Goal: Information Seeking & Learning: Learn about a topic

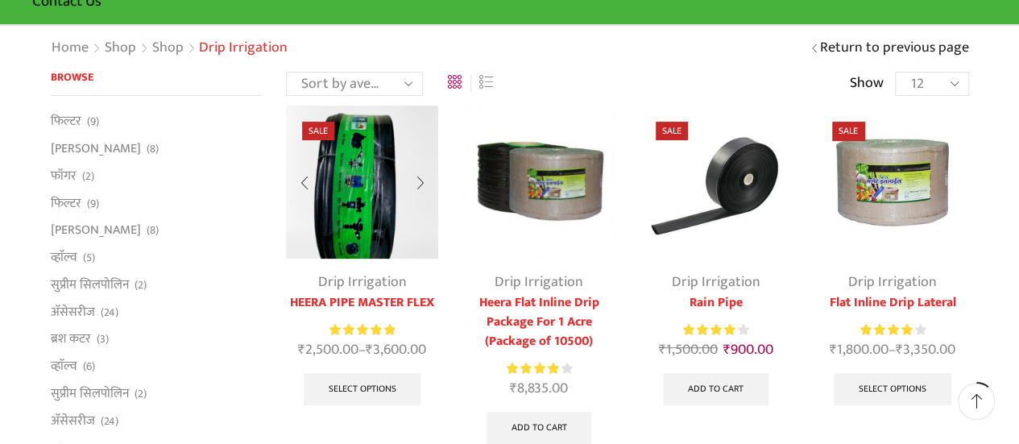
scroll to position [161, 0]
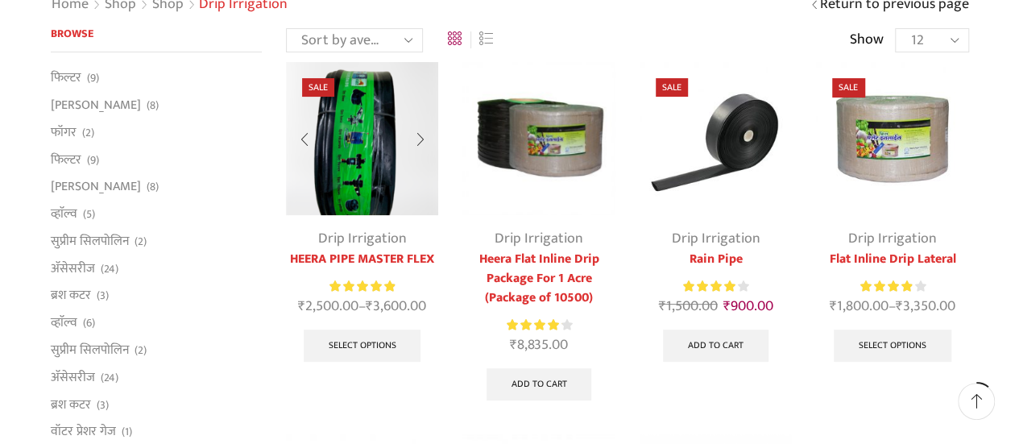
click at [384, 236] on link "Drip Irrigation" at bounding box center [362, 238] width 89 height 24
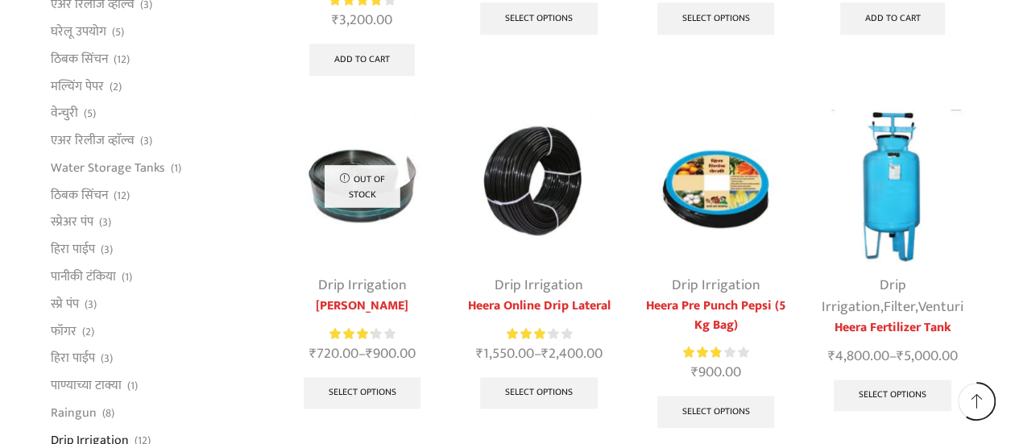
scroll to position [886, 0]
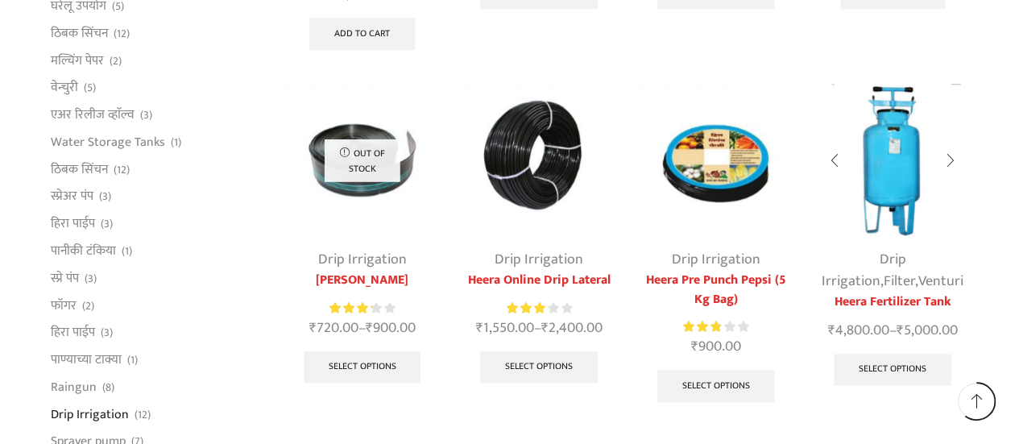
click at [908, 179] on img at bounding box center [892, 160] width 152 height 152
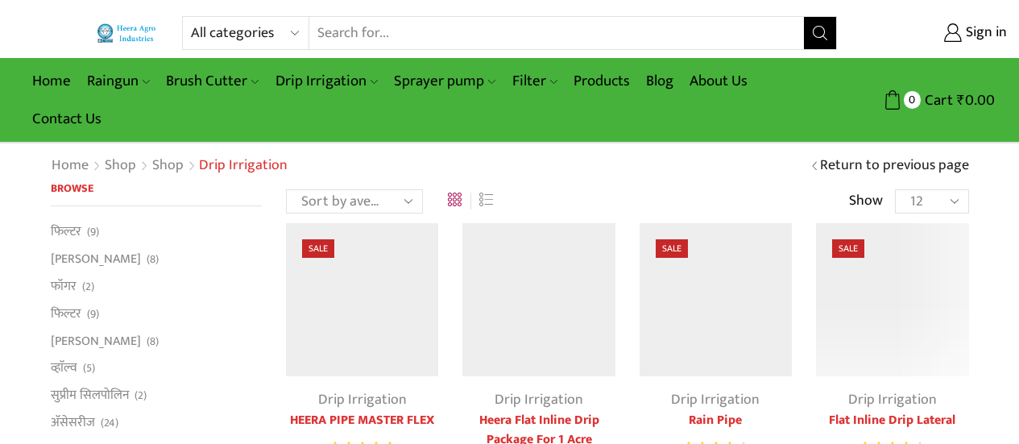
scroll to position [886, 0]
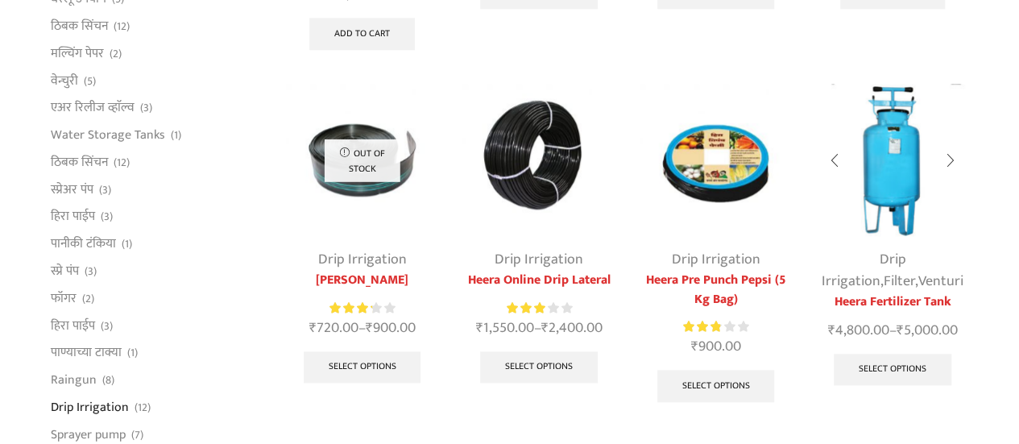
click at [905, 172] on img at bounding box center [892, 160] width 152 height 152
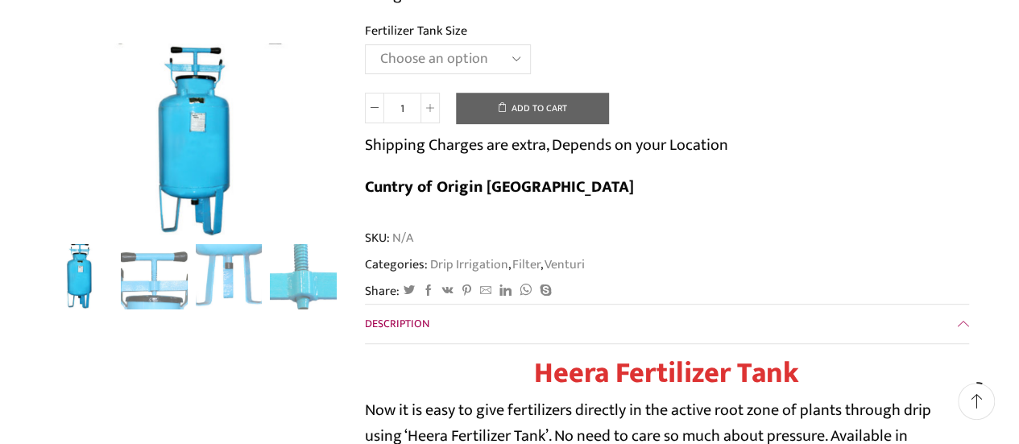
scroll to position [322, 0]
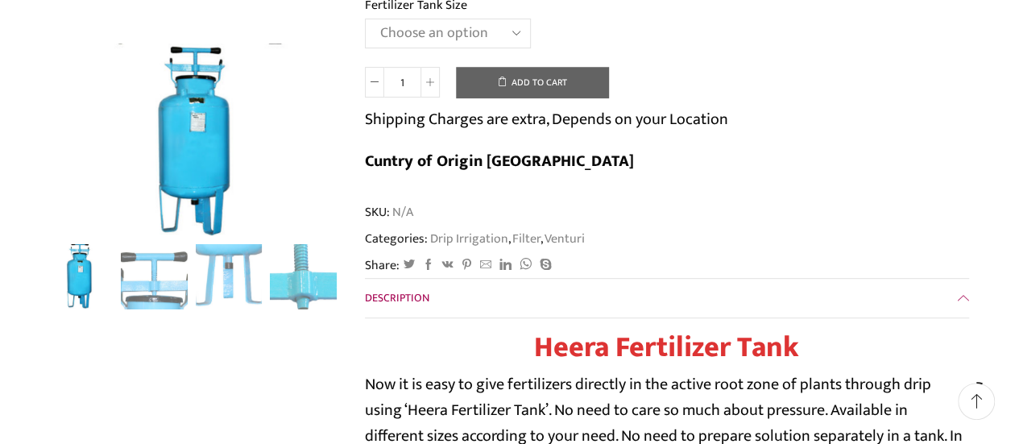
click at [406, 288] on span "Description" at bounding box center [397, 297] width 64 height 19
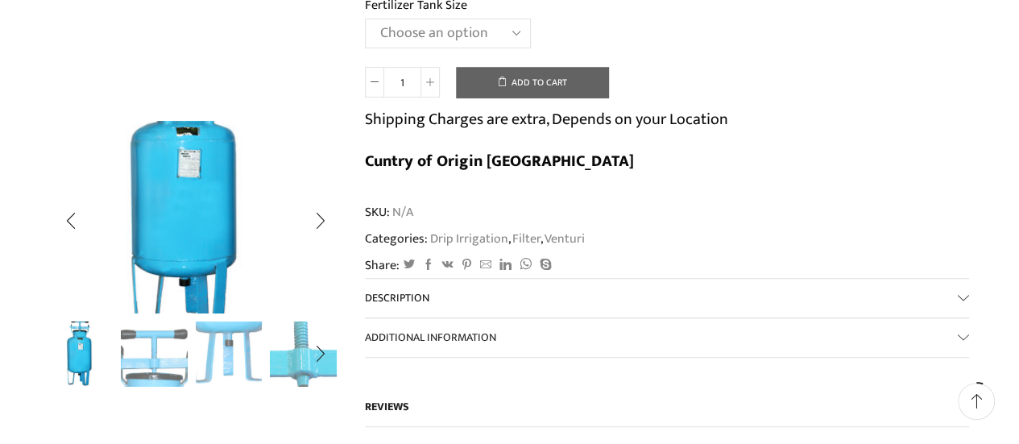
click at [214, 275] on img "1 / 5" at bounding box center [186, 190] width 430 height 286
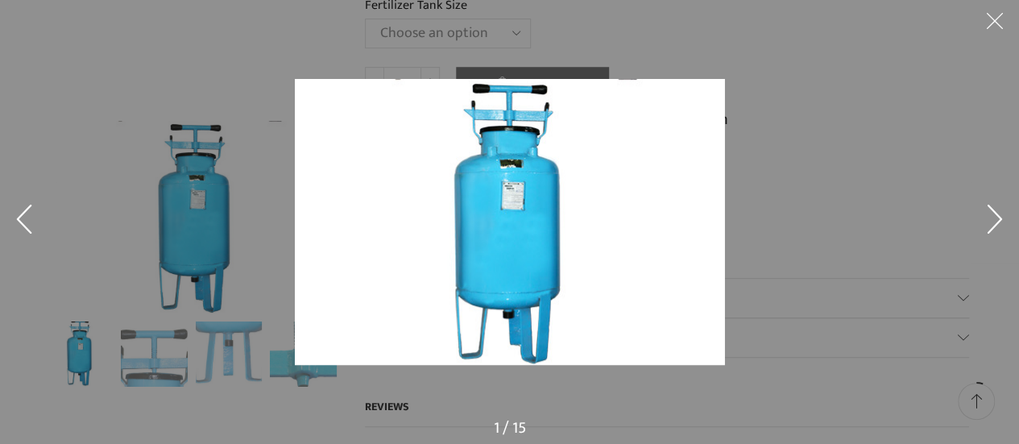
click at [684, 230] on img at bounding box center [510, 222] width 430 height 286
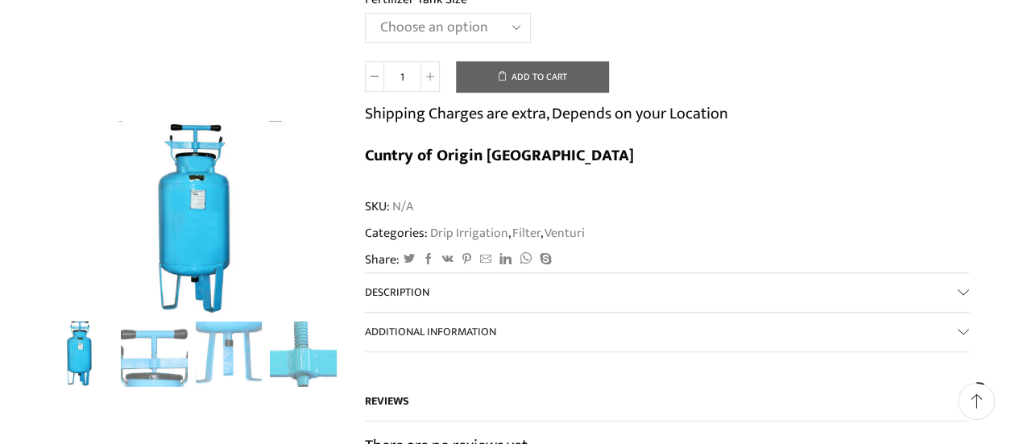
scroll to position [403, 0]
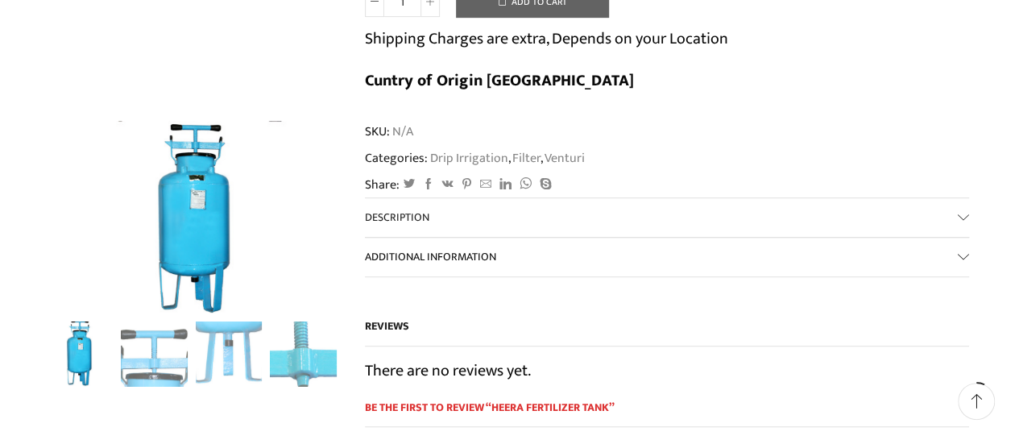
click at [475, 247] on span "Additional information" at bounding box center [430, 256] width 131 height 19
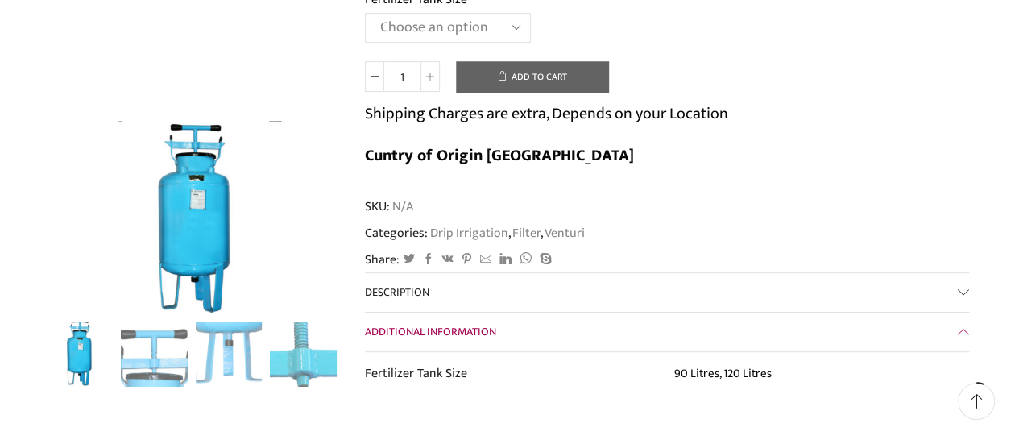
scroll to position [322, 0]
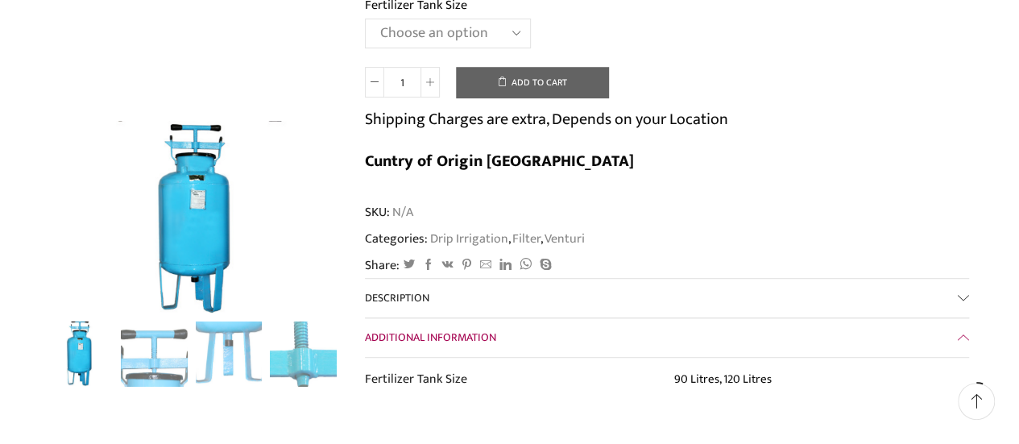
click at [404, 328] on span "Additional information" at bounding box center [430, 337] width 131 height 19
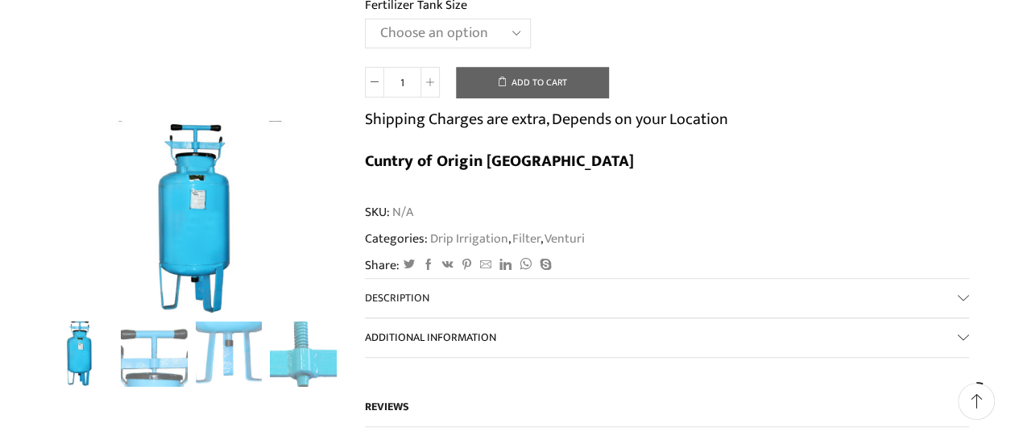
click at [404, 328] on span "Additional information" at bounding box center [430, 337] width 131 height 19
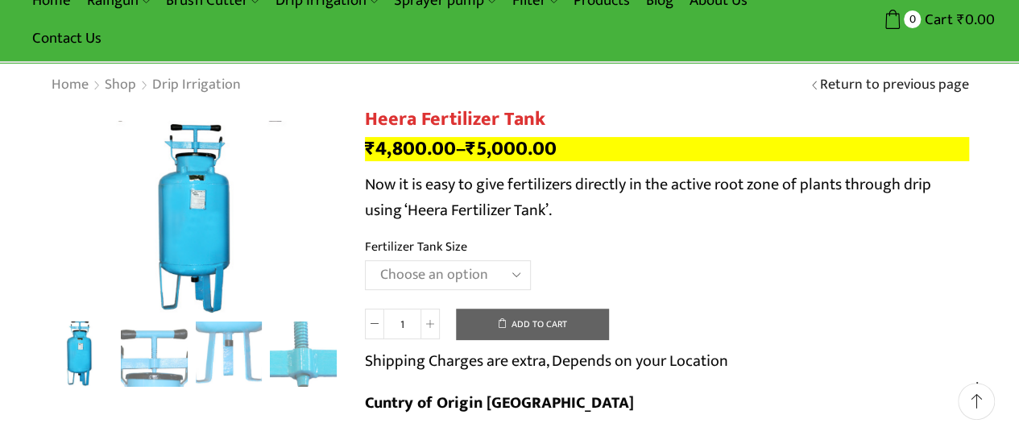
scroll to position [0, 0]
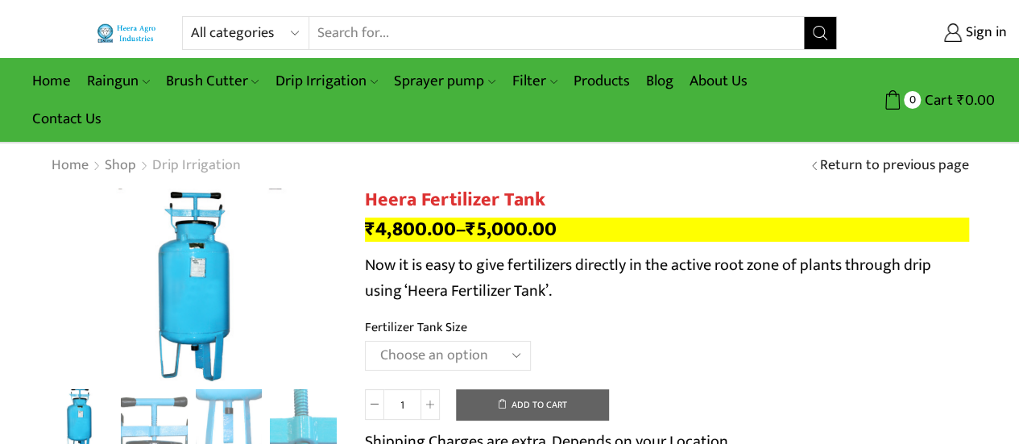
click at [179, 165] on link "Drip Irrigation" at bounding box center [196, 165] width 90 height 21
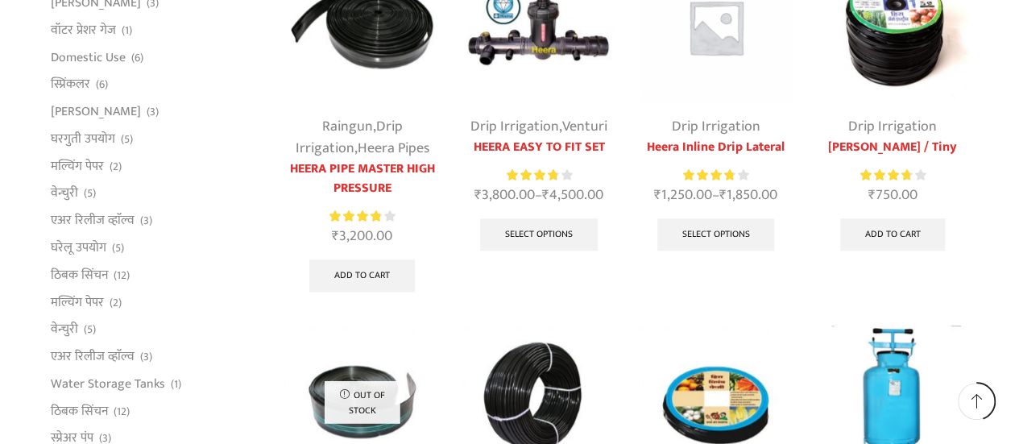
scroll to position [725, 0]
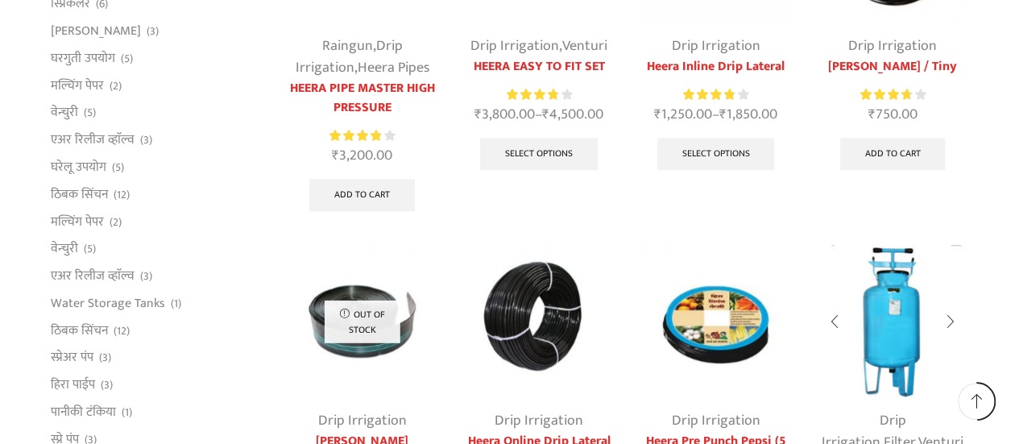
click at [880, 299] on img at bounding box center [892, 321] width 152 height 152
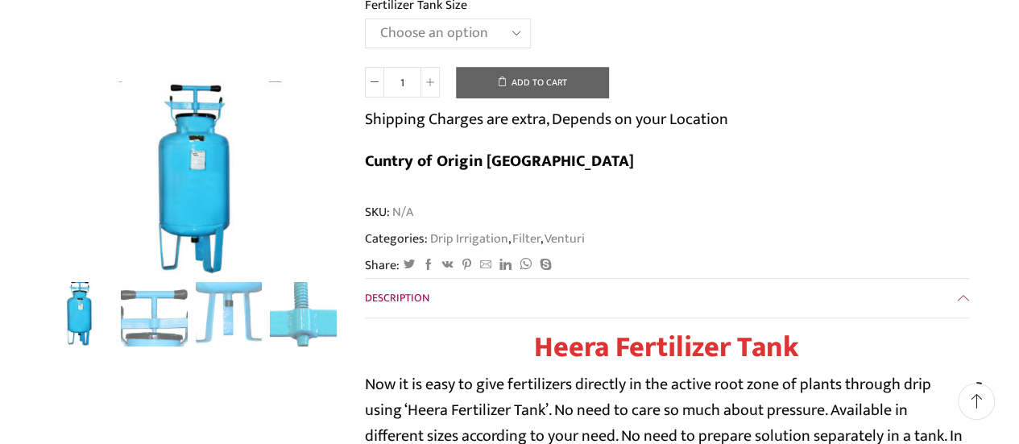
scroll to position [284, 0]
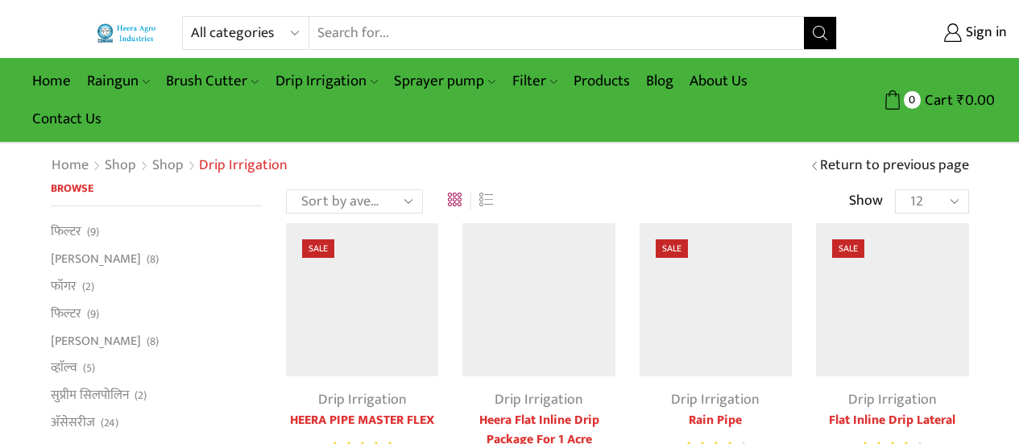
scroll to position [725, 0]
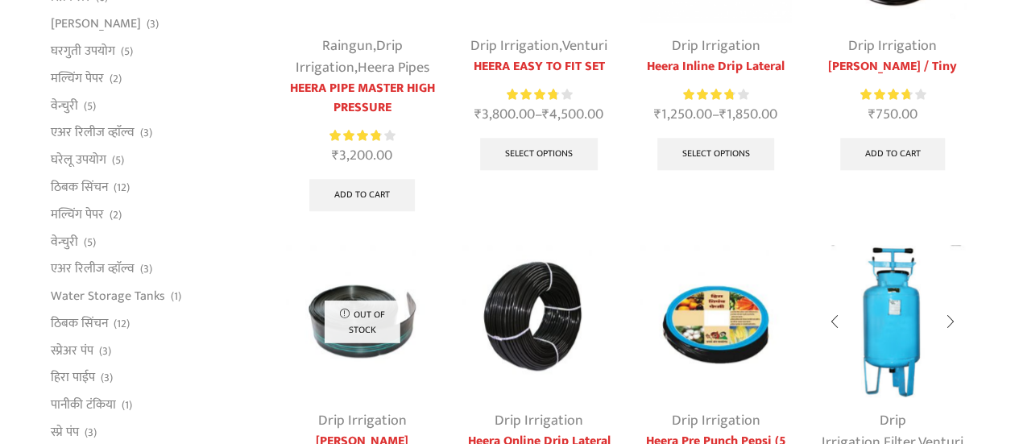
click at [898, 312] on img at bounding box center [892, 321] width 152 height 152
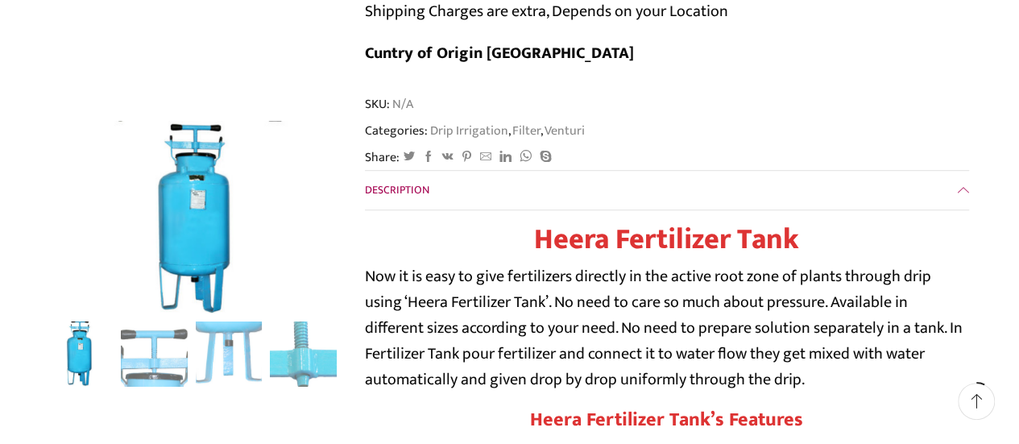
scroll to position [483, 0]
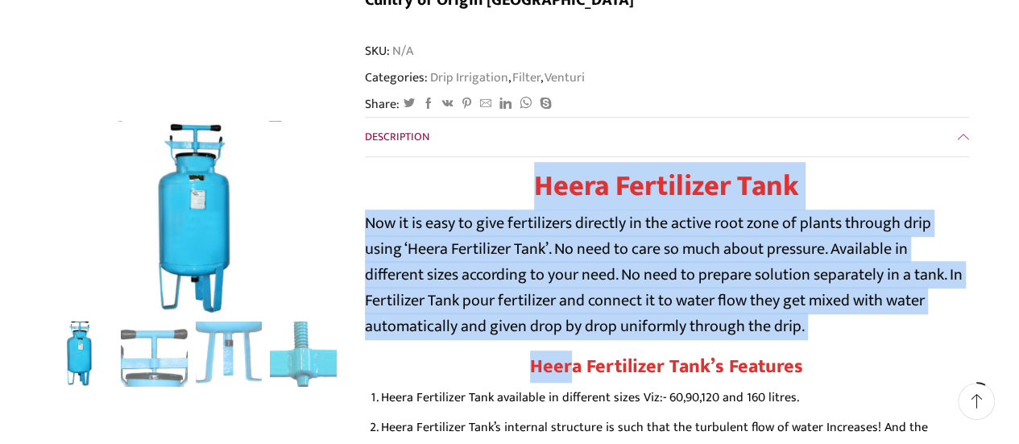
drag, startPoint x: 533, startPoint y: 134, endPoint x: 570, endPoint y: 296, distance: 166.0
click at [572, 300] on div "Heera Fertilizer Tank Now it is easy to give fertilizers directly in the active…" at bounding box center [667, 418] width 604 height 499
click at [321, 221] on div "Next slide" at bounding box center [320, 221] width 40 height 40
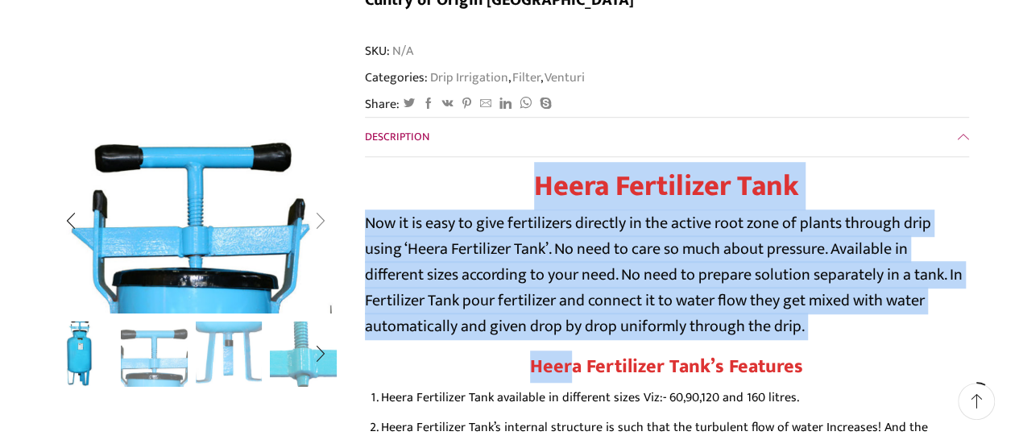
click at [321, 221] on div "Next slide" at bounding box center [320, 221] width 40 height 40
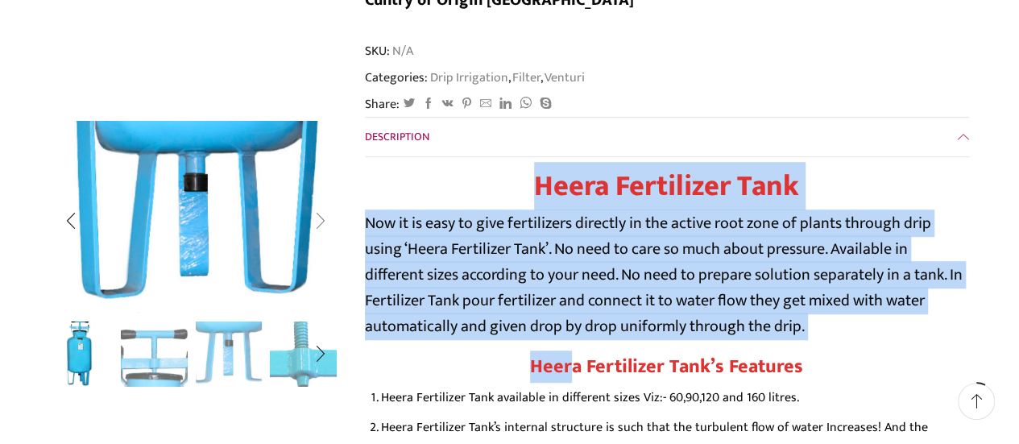
click at [321, 221] on div "Next slide" at bounding box center [320, 221] width 40 height 40
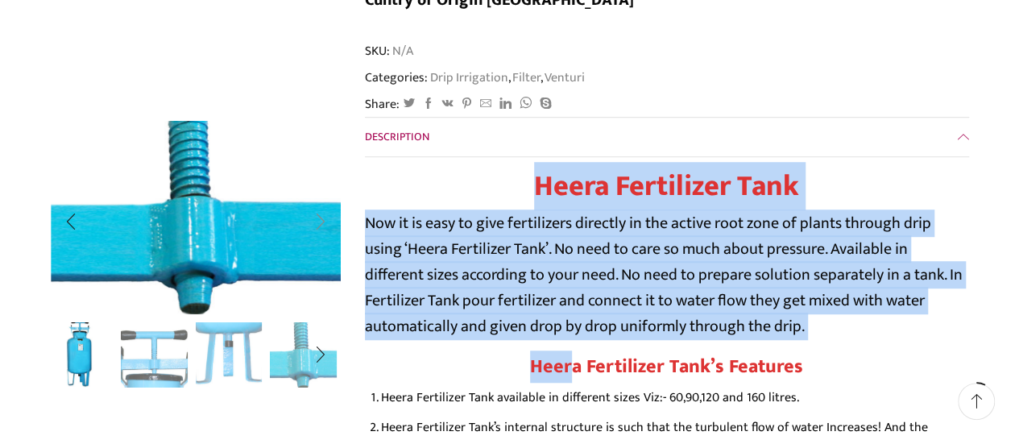
click at [321, 221] on div "Next slide" at bounding box center [320, 221] width 40 height 40
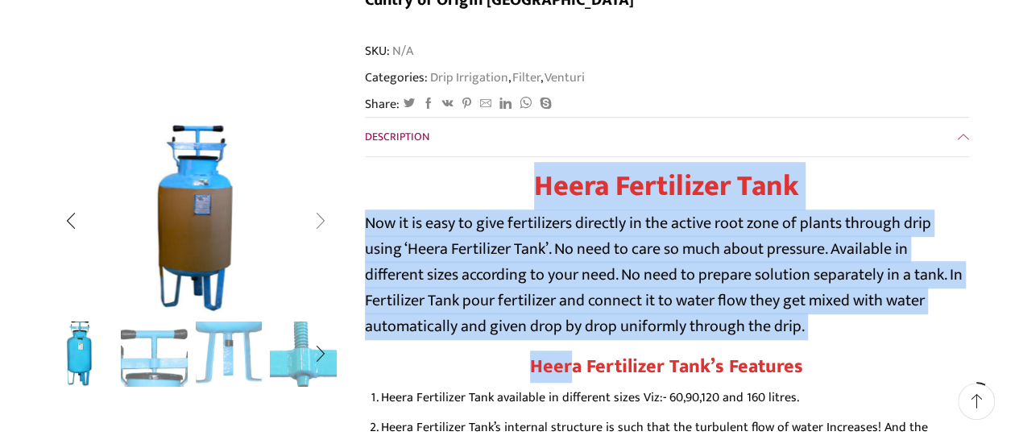
click at [321, 221] on div "Next slide" at bounding box center [320, 221] width 40 height 40
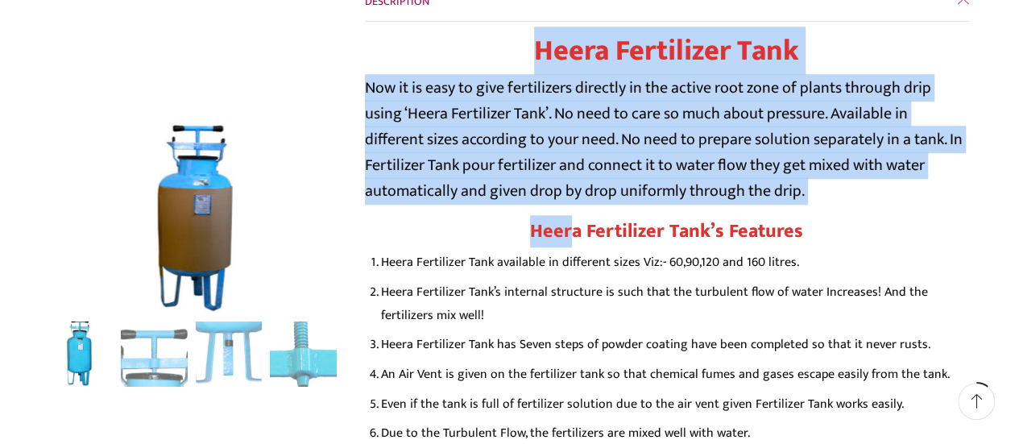
scroll to position [644, 0]
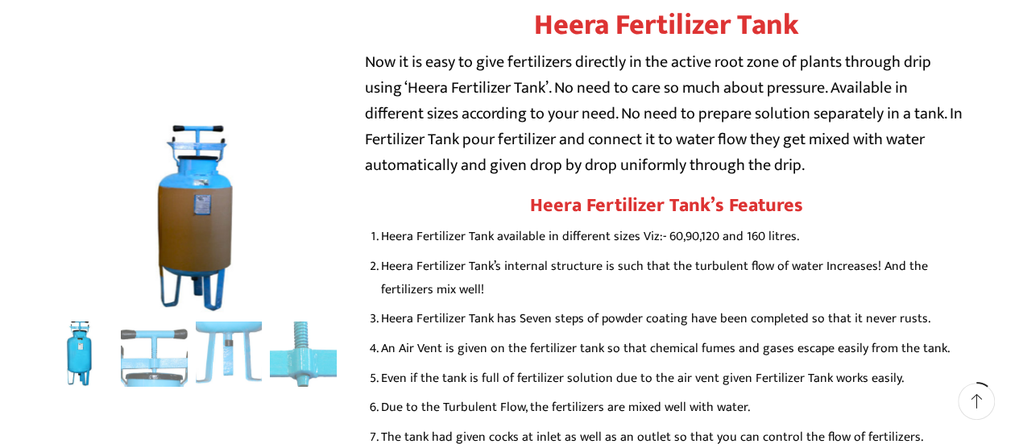
click at [539, 225] on li "Heera Fertilizer Tank available in different sizes Viz:- 60,90,120 and 160 litr…" at bounding box center [675, 236] width 588 height 23
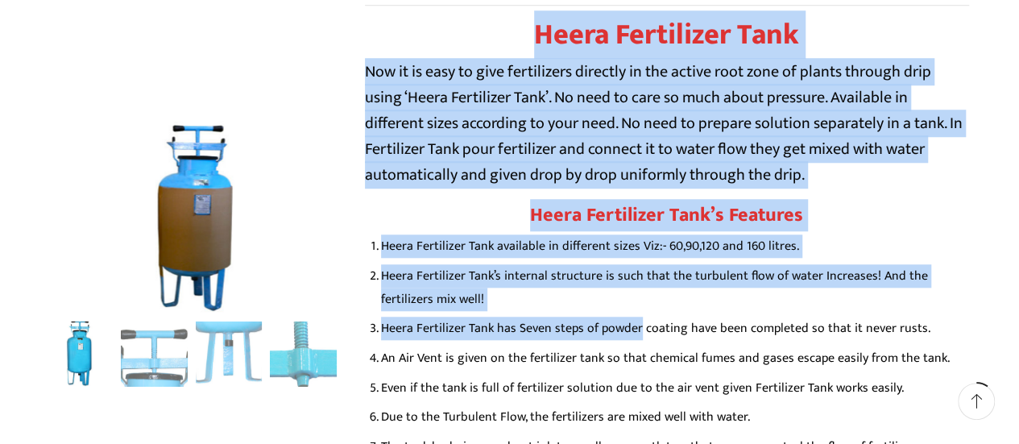
scroll to position [805, 0]
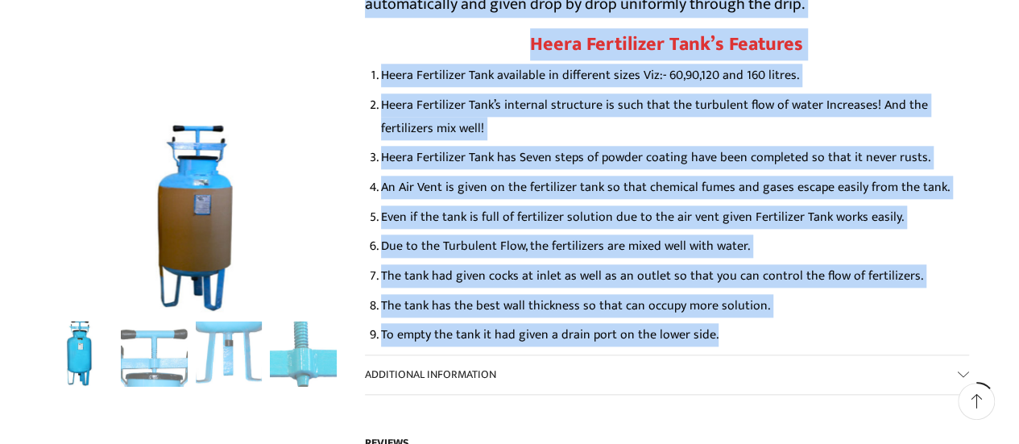
drag, startPoint x: 535, startPoint y: 136, endPoint x: 709, endPoint y: 289, distance: 231.7
click at [709, 289] on div "Heera Fertilizer Tank Now it is easy to give fertilizers directly in the active…" at bounding box center [667, 96] width 604 height 499
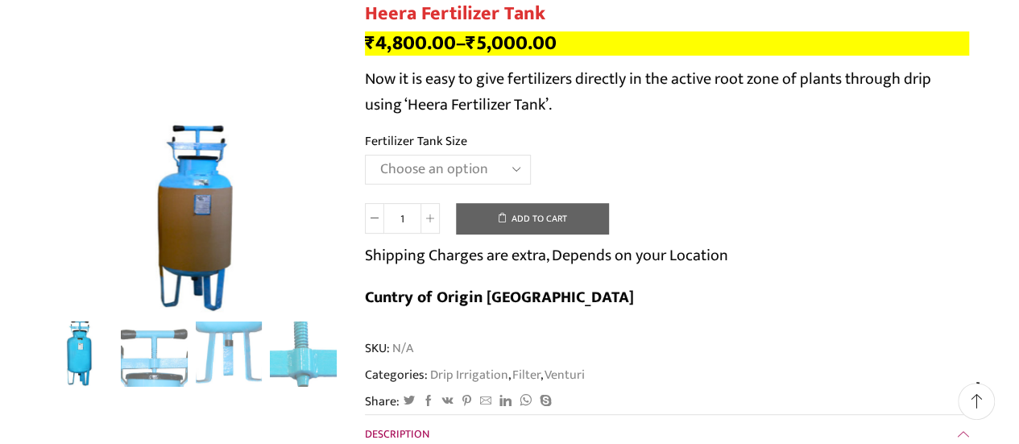
scroll to position [161, 0]
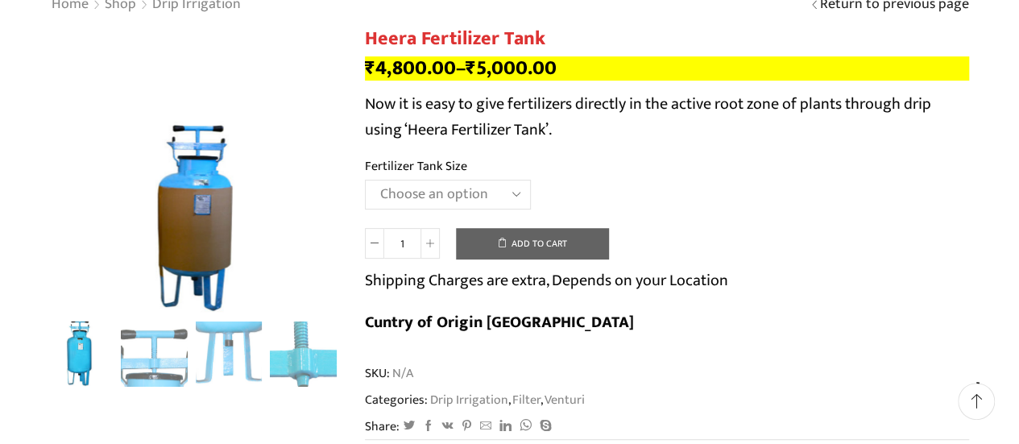
click at [511, 194] on select "Choose an option 90 Litres 120 Litres" at bounding box center [448, 195] width 166 height 30
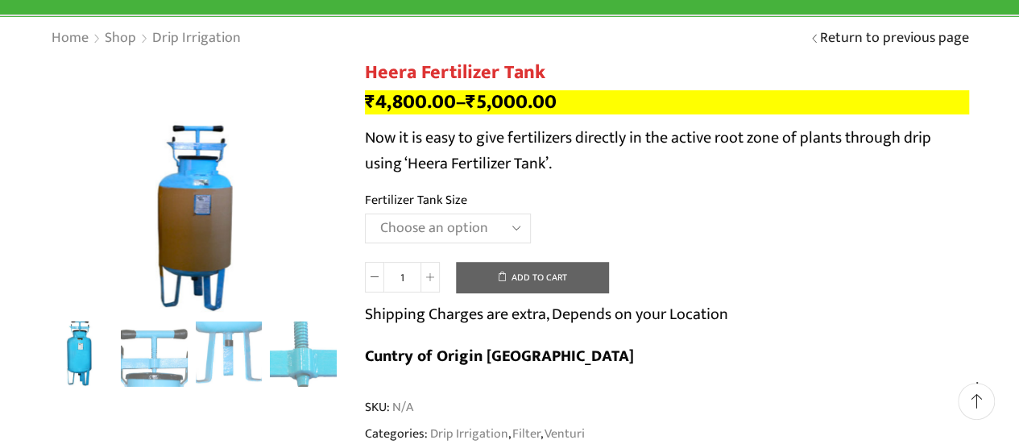
scroll to position [81, 0]
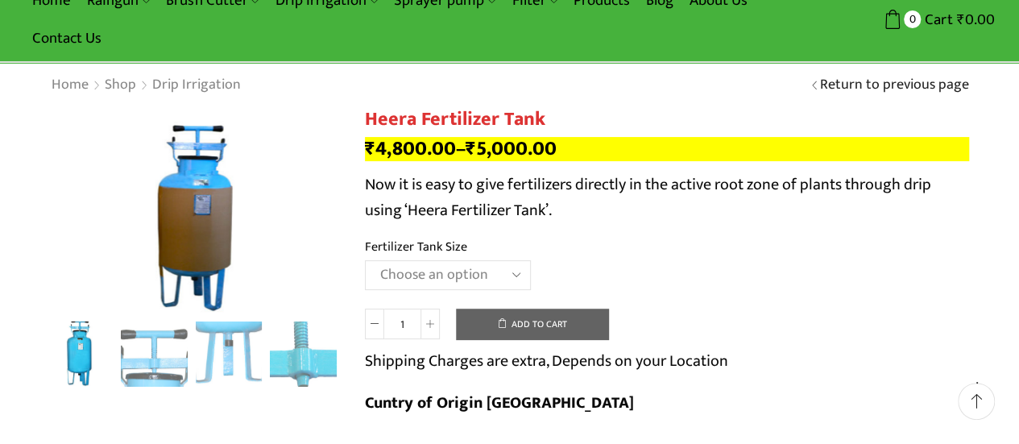
click at [623, 139] on p "₹ 4,800.00 – ₹ 5,000.00" at bounding box center [667, 149] width 604 height 24
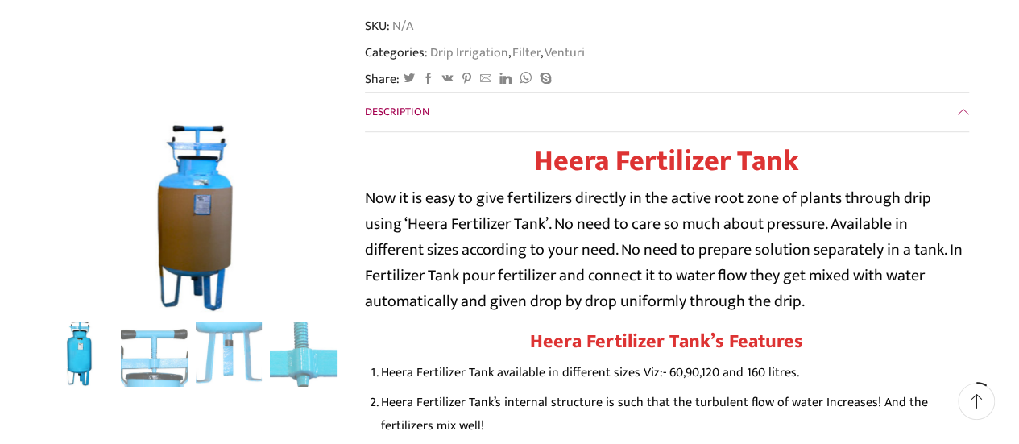
scroll to position [483, 0]
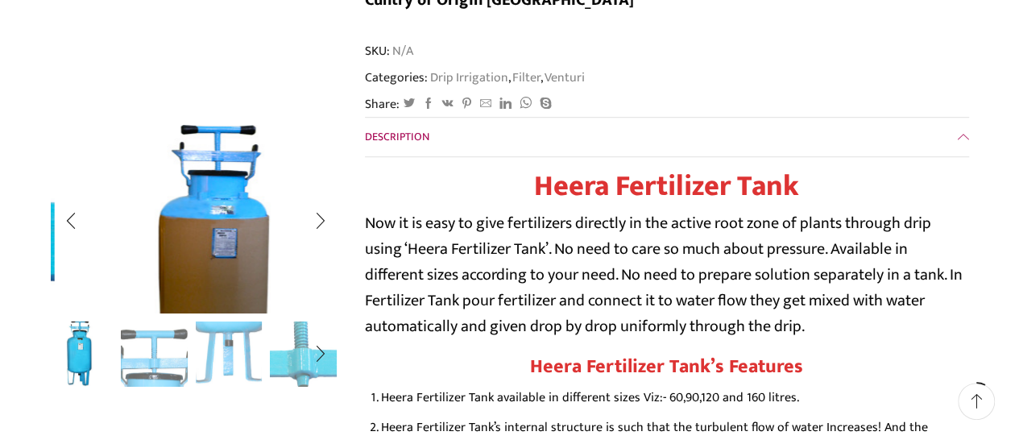
click at [191, 225] on img "5 / 5" at bounding box center [215, 261] width 430 height 286
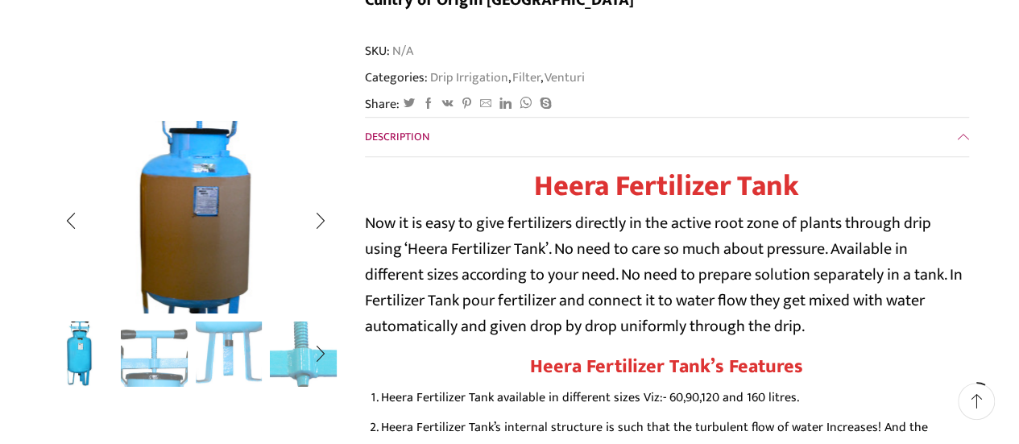
click at [150, 217] on img "5 / 5" at bounding box center [196, 220] width 430 height 286
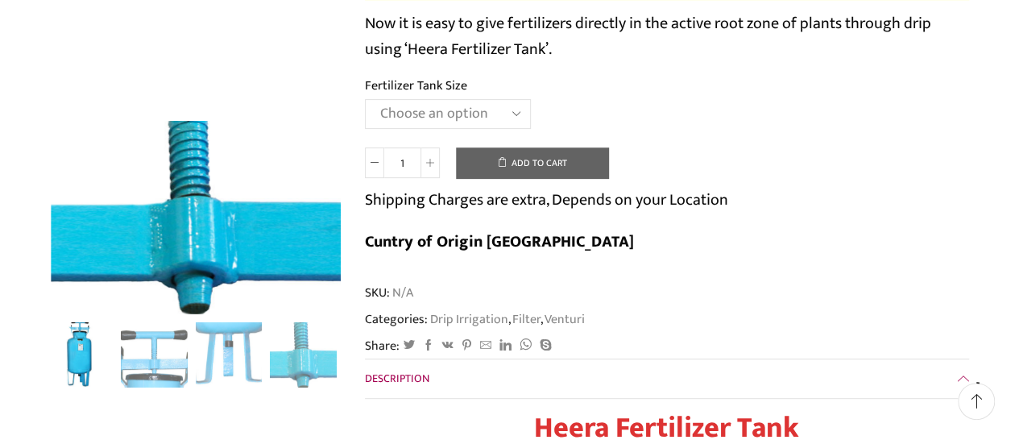
scroll to position [161, 0]
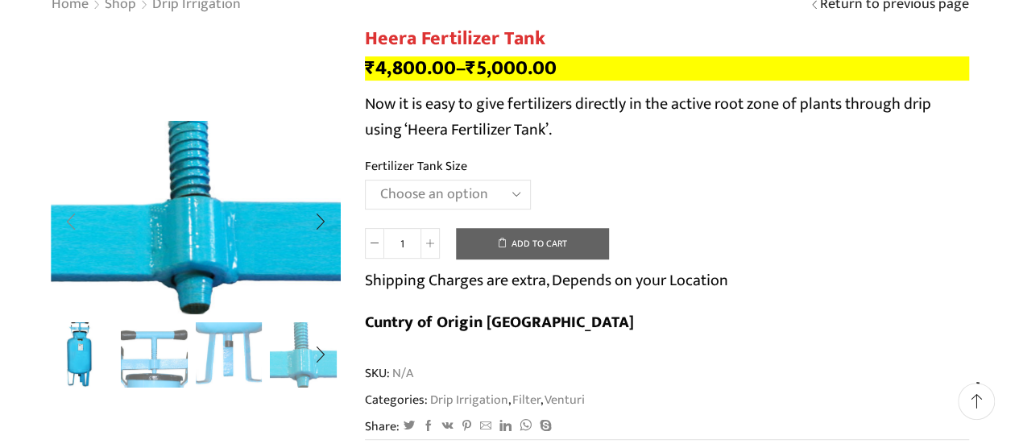
click at [68, 218] on div "Previous slide" at bounding box center [71, 221] width 40 height 40
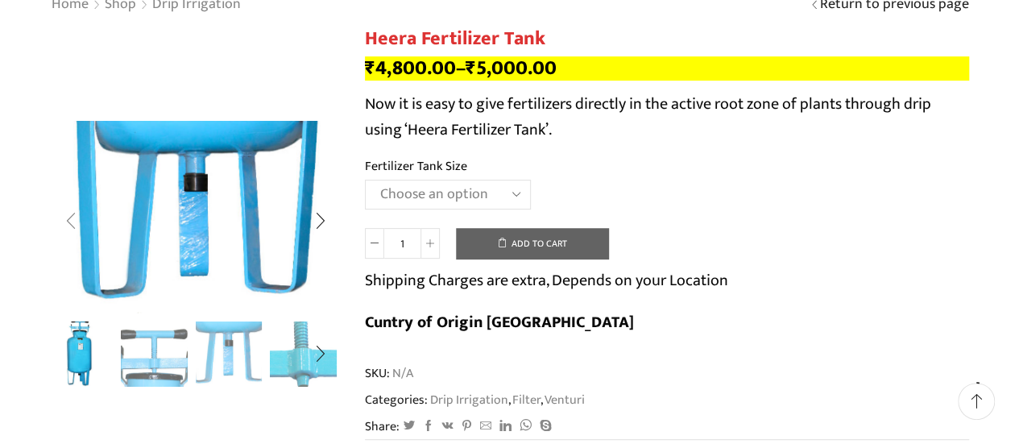
click at [68, 218] on div "Previous slide" at bounding box center [71, 221] width 40 height 40
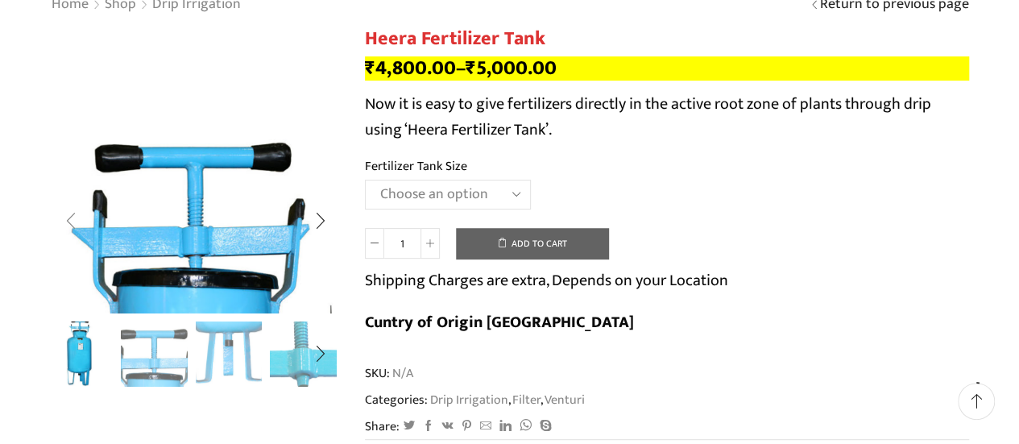
click at [68, 218] on div "Previous slide" at bounding box center [71, 221] width 40 height 40
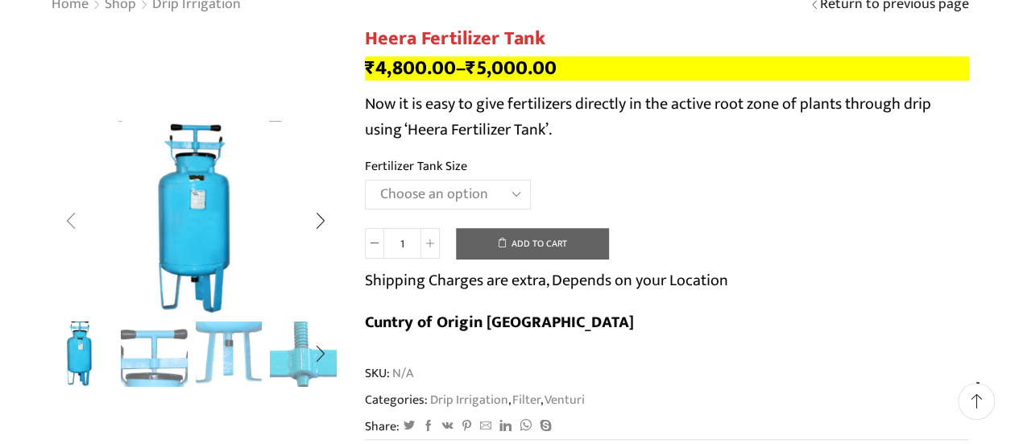
click at [72, 217] on div "Previous slide" at bounding box center [71, 221] width 40 height 40
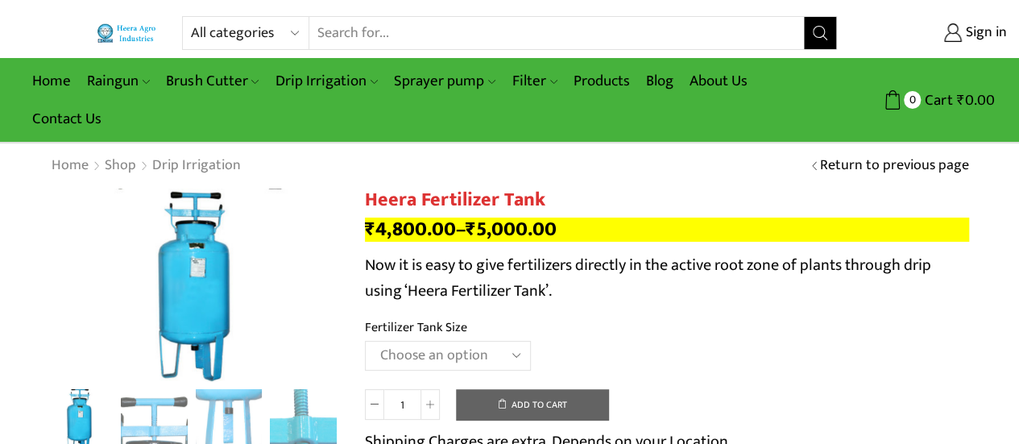
click at [891, 161] on link "Return to previous page" at bounding box center [894, 165] width 149 height 21
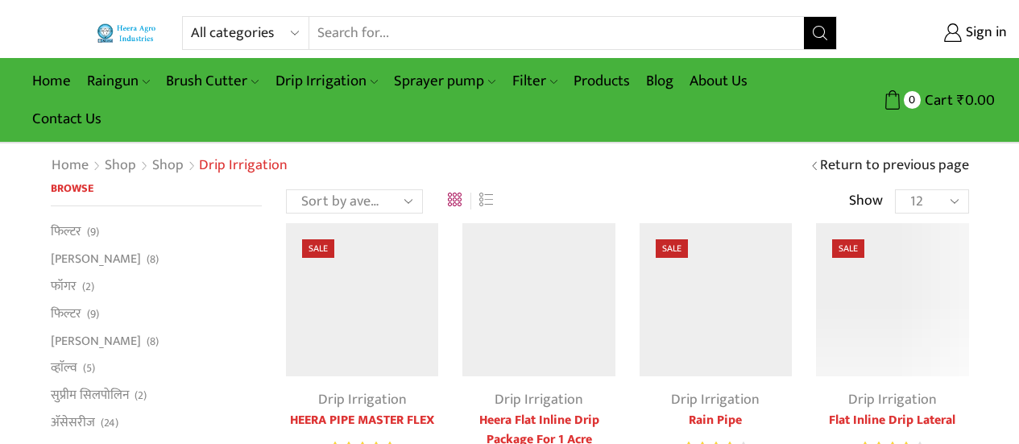
scroll to position [886, 0]
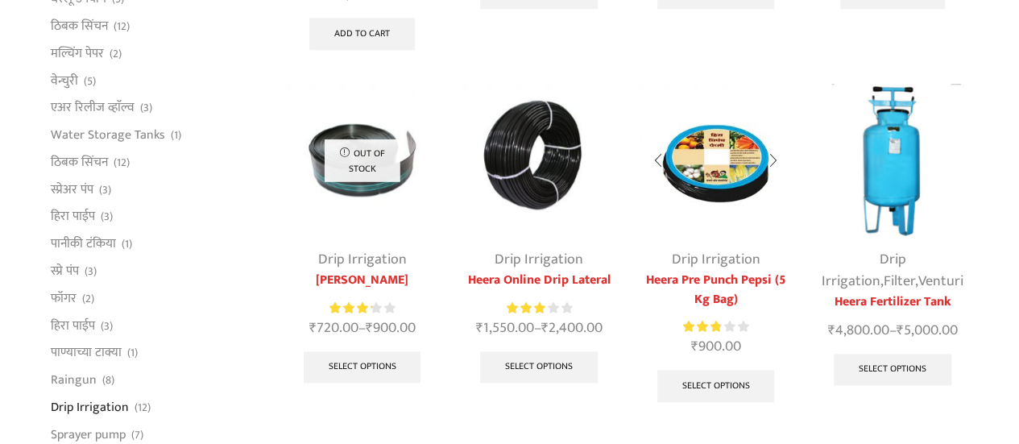
click at [713, 149] on img at bounding box center [715, 160] width 152 height 152
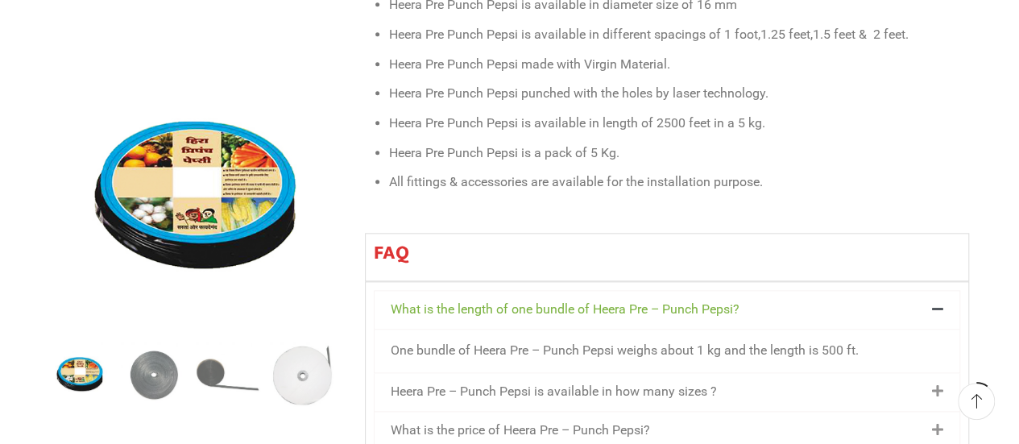
scroll to position [886, 0]
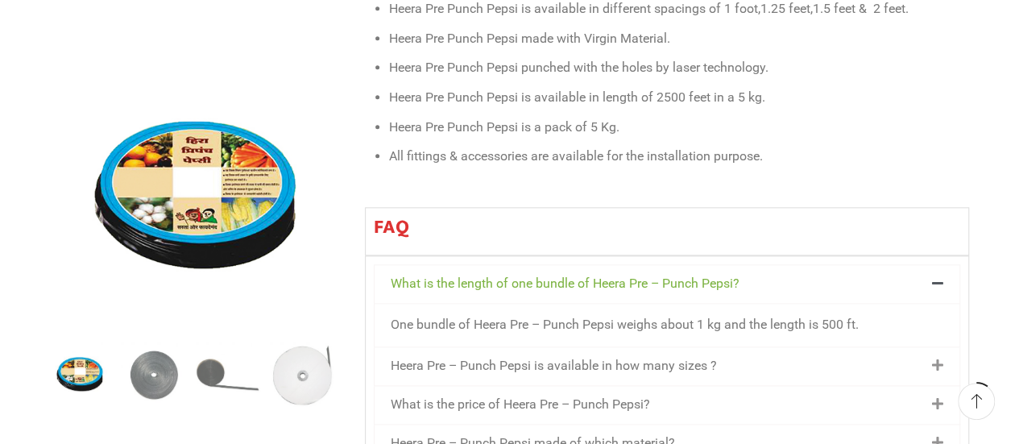
click at [703, 358] on link "Heera Pre – Punch Pepsi is available in how many sizes ?" at bounding box center [554, 365] width 326 height 15
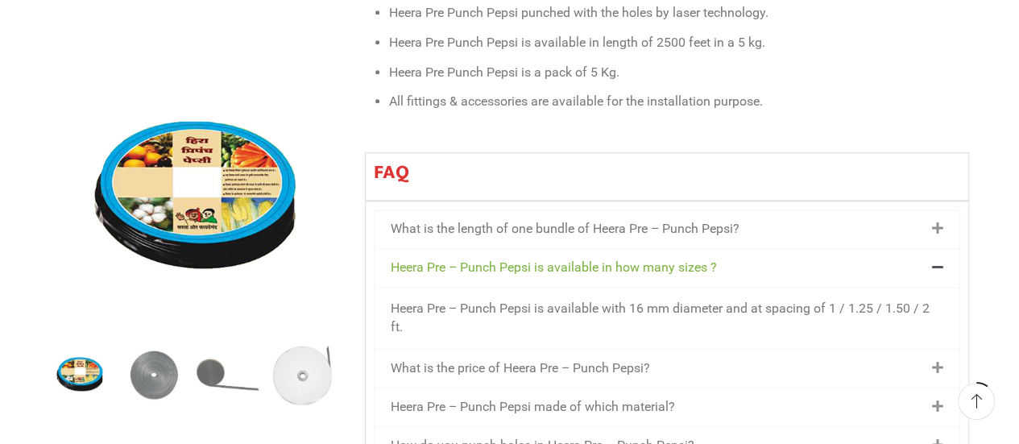
scroll to position [966, 0]
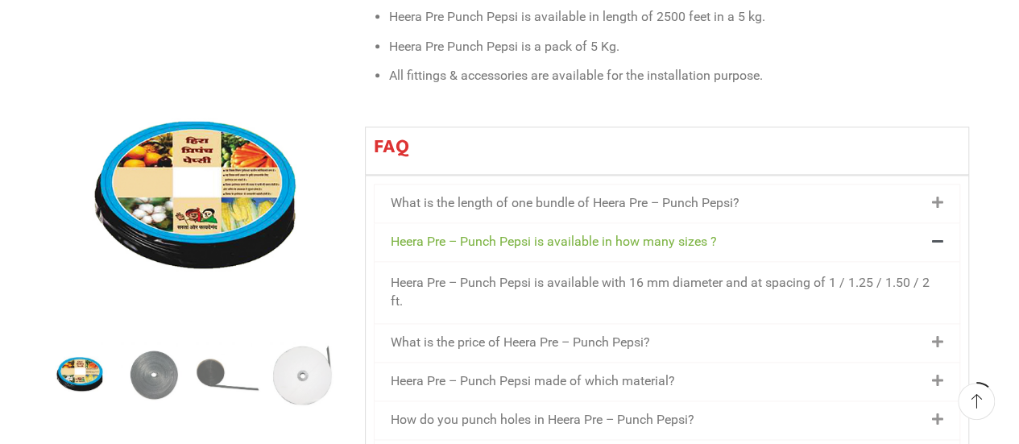
click at [649, 334] on link "What is the price of Heera Pre – Punch Pepsi?" at bounding box center [520, 341] width 259 height 15
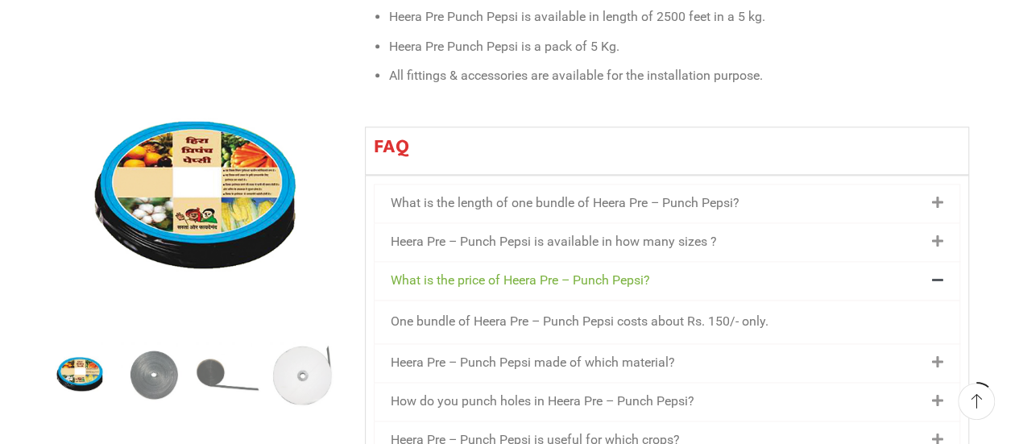
click at [680, 393] on link "How do you punch holes in Heera Pre – Punch Pepsi?" at bounding box center [543, 400] width 304 height 15
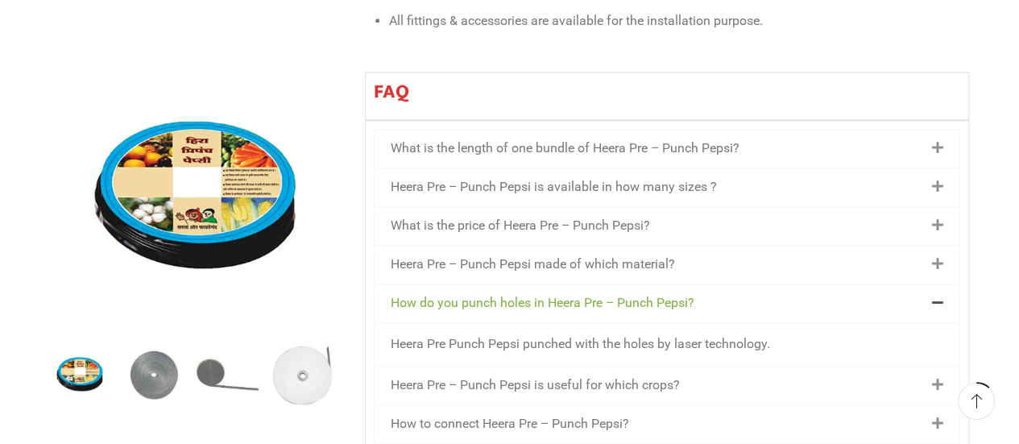
scroll to position [1047, 0]
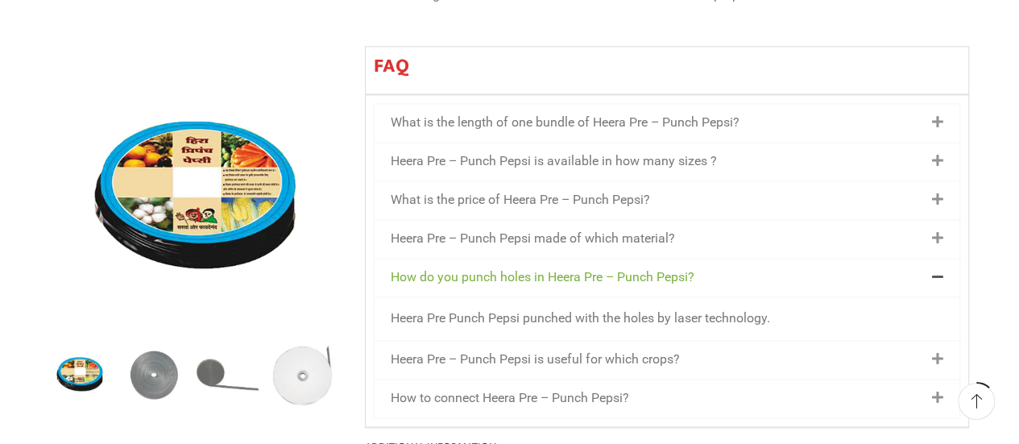
click at [673, 296] on div "Heera Pre Punch Pepsi punched with the holes by laser technology." at bounding box center [666, 317] width 585 height 43
click at [713, 296] on div "Heera Pre Punch Pepsi punched with the holes by laser technology." at bounding box center [666, 317] width 585 height 43
click at [640, 341] on div "Heera Pre – Punch Pepsi is useful for which crops?" at bounding box center [666, 360] width 585 height 38
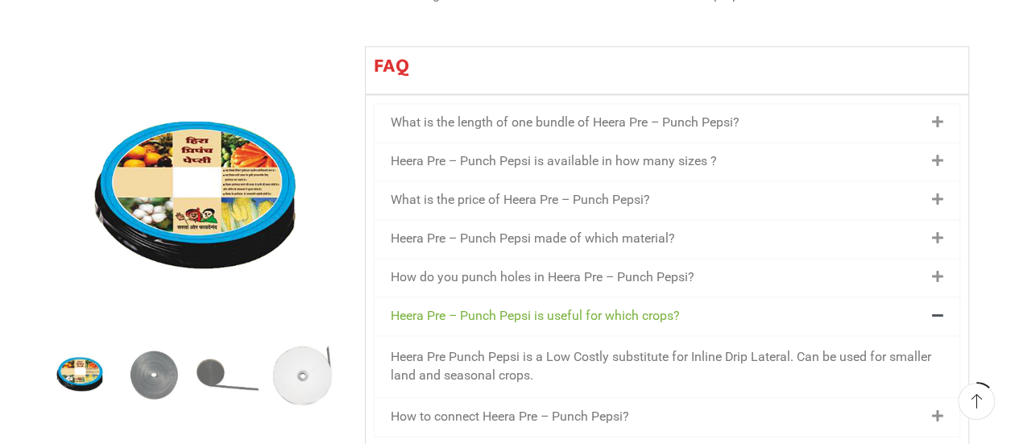
click at [633, 308] on link "Heera Pre – Punch Pepsi is useful for which crops?" at bounding box center [535, 315] width 289 height 15
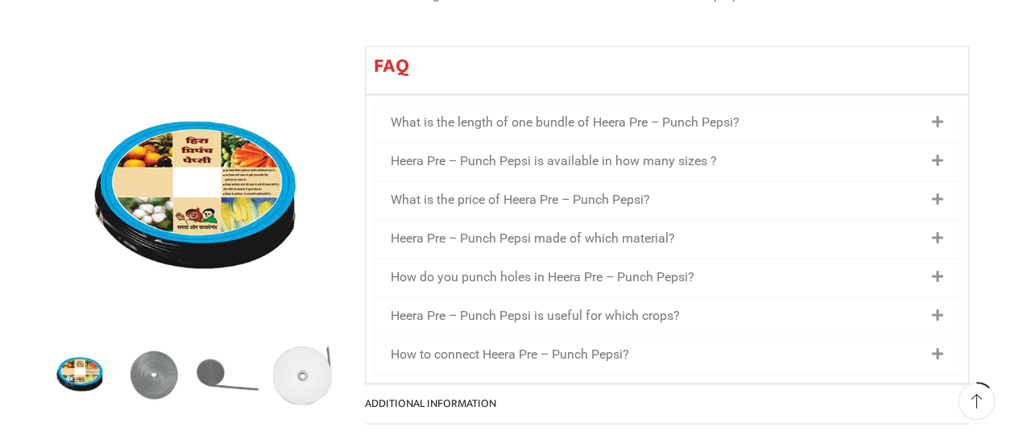
click at [633, 308] on link "Heera Pre – Punch Pepsi is useful for which crops?" at bounding box center [535, 315] width 289 height 15
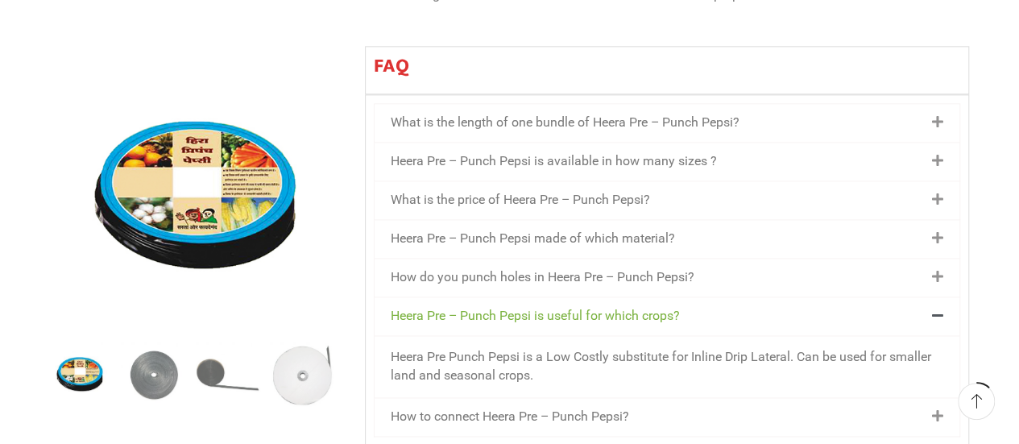
click at [612, 408] on link "How to connect Heera Pre – Punch Pepsi?" at bounding box center [510, 415] width 238 height 15
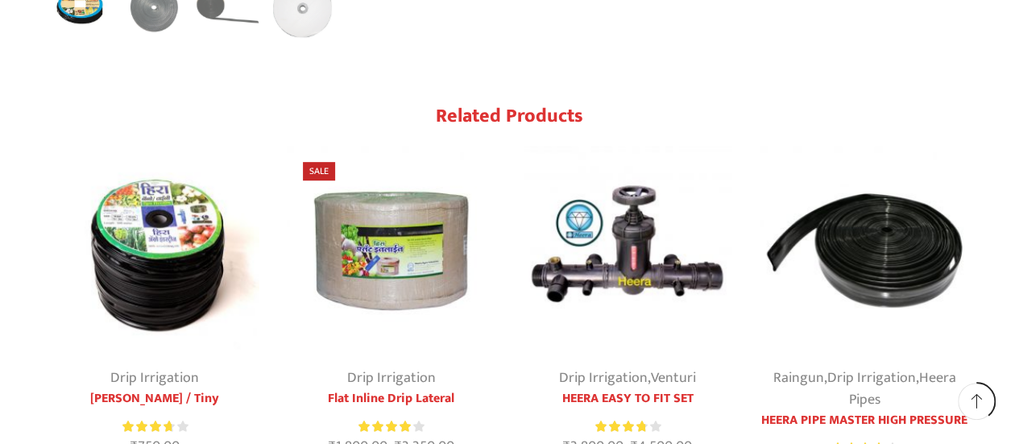
scroll to position [3463, 0]
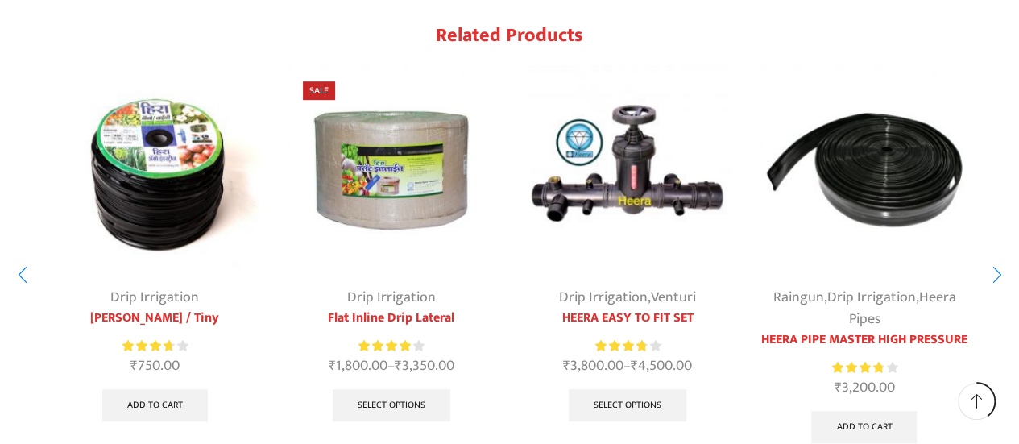
click at [393, 172] on img "2 / 10" at bounding box center [391, 169] width 209 height 209
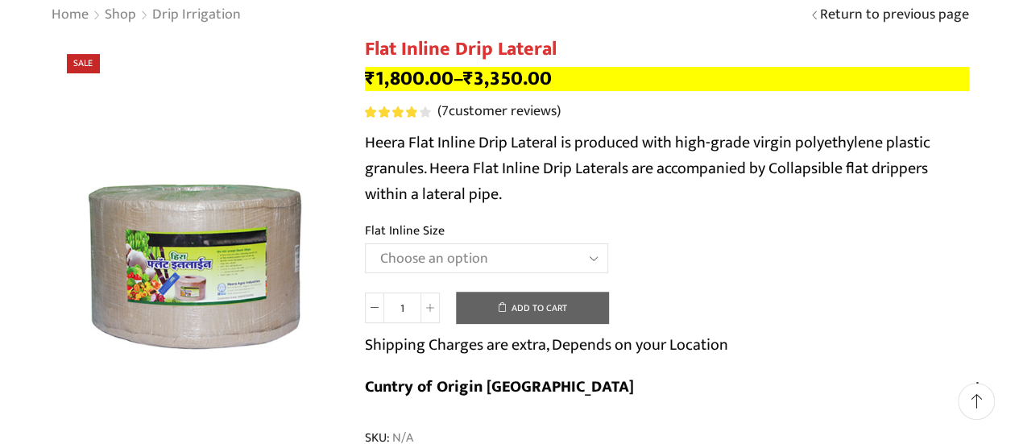
scroll to position [161, 0]
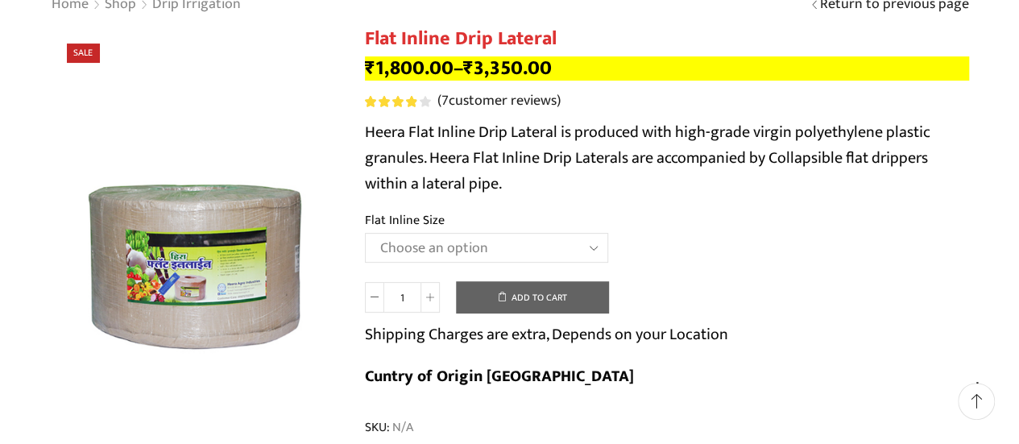
click at [591, 253] on select "Choose an option 12 MM 0.25 Thickness (30 CM) 12 MM 0.25 Thickness (40 CM) 12 M…" at bounding box center [486, 248] width 243 height 30
click at [653, 228] on th "Flat Inline Size" at bounding box center [667, 221] width 604 height 23
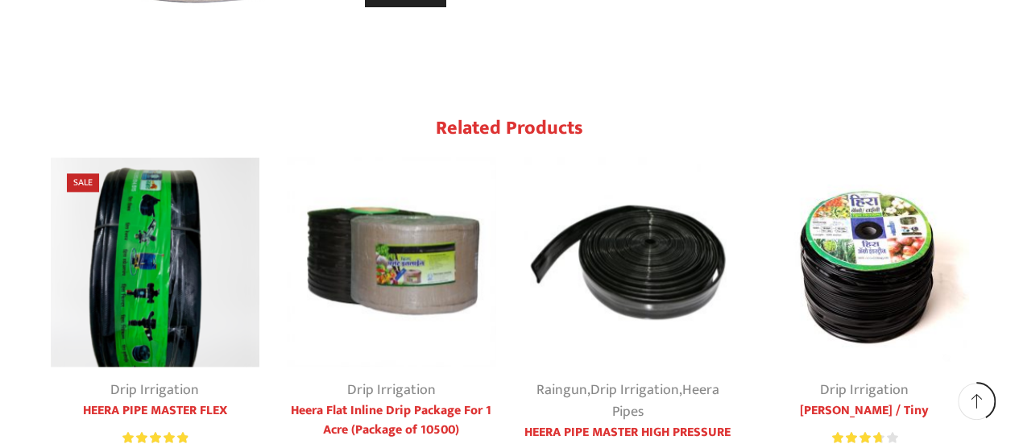
scroll to position [4107, 0]
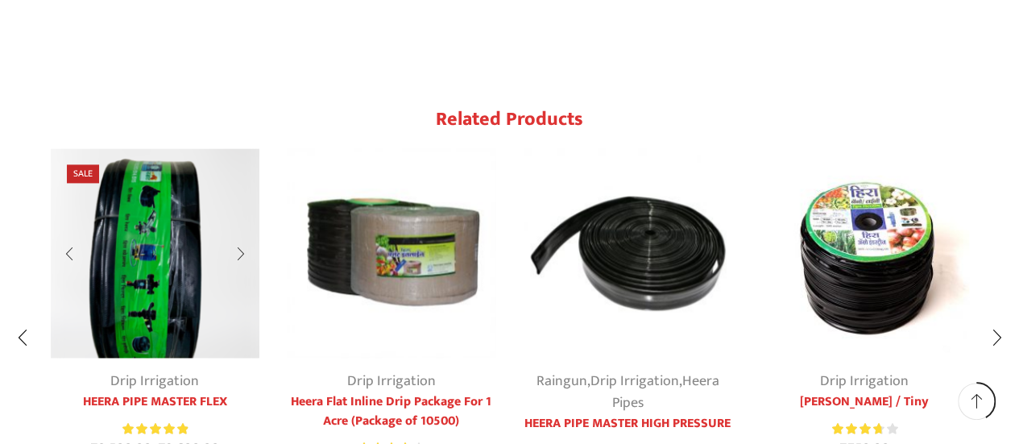
click at [165, 392] on link "HEERA PIPE MASTER FLEX" at bounding box center [155, 401] width 209 height 19
click at [163, 369] on link "Drip Irrigation" at bounding box center [154, 381] width 89 height 24
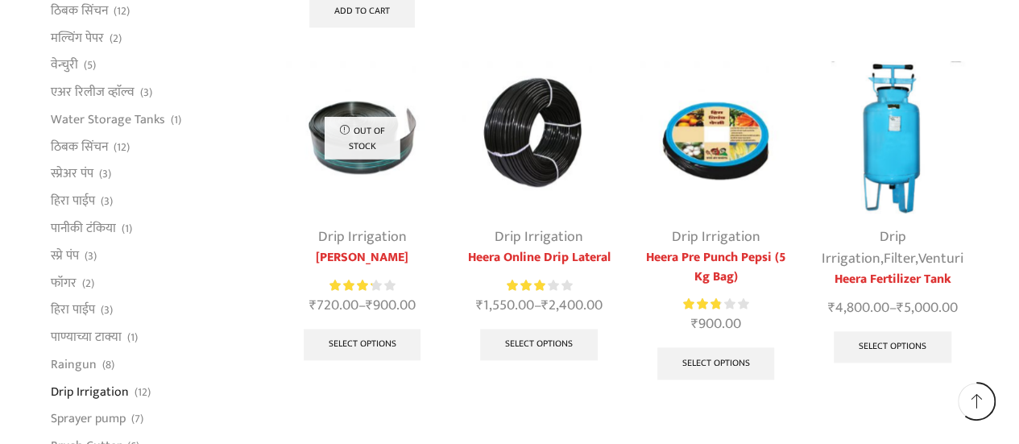
scroll to position [886, 0]
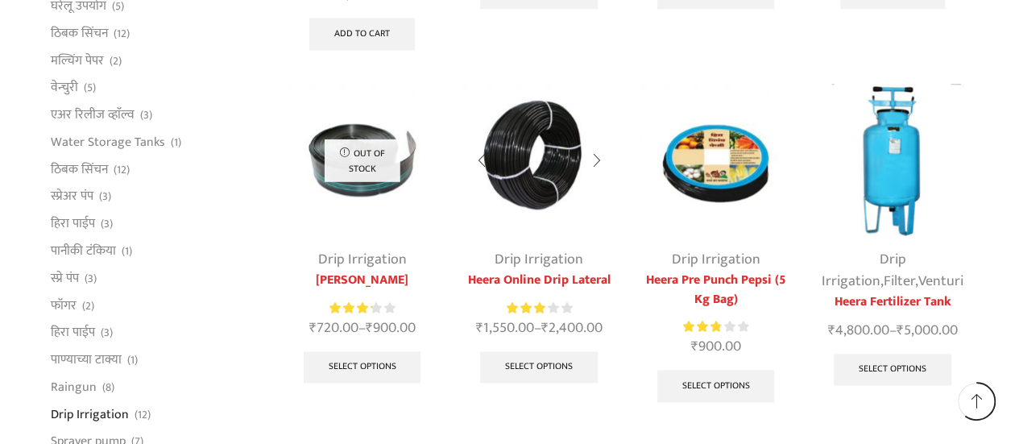
click at [514, 255] on link "Drip Irrigation" at bounding box center [538, 259] width 89 height 24
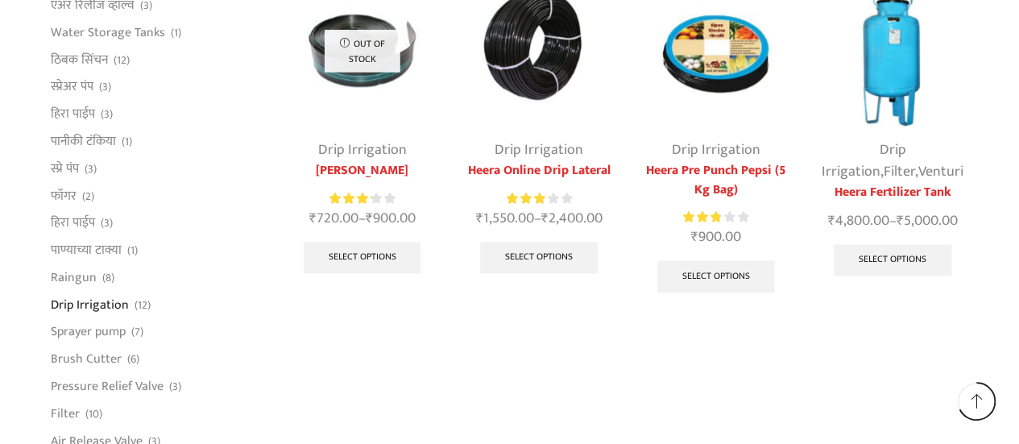
scroll to position [994, 0]
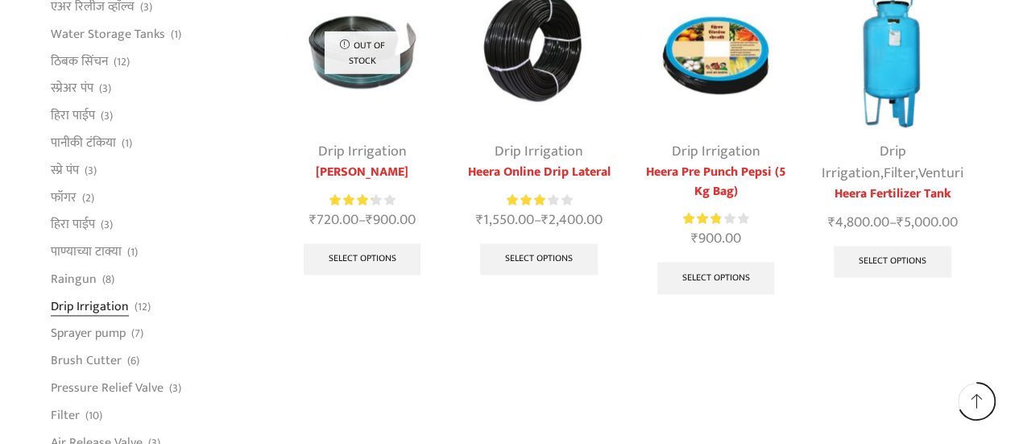
click at [86, 306] on link "Drip Irrigation" at bounding box center [90, 305] width 78 height 27
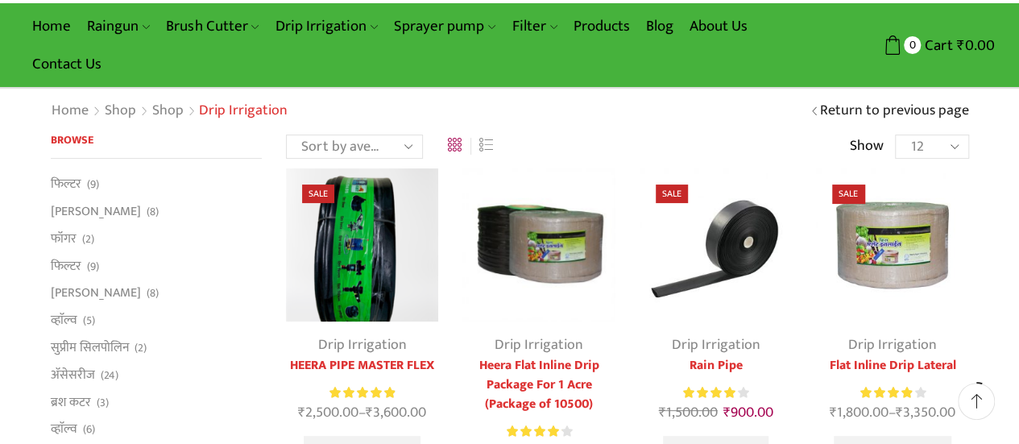
scroll to position [81, 0]
